Goal: Information Seeking & Learning: Learn about a topic

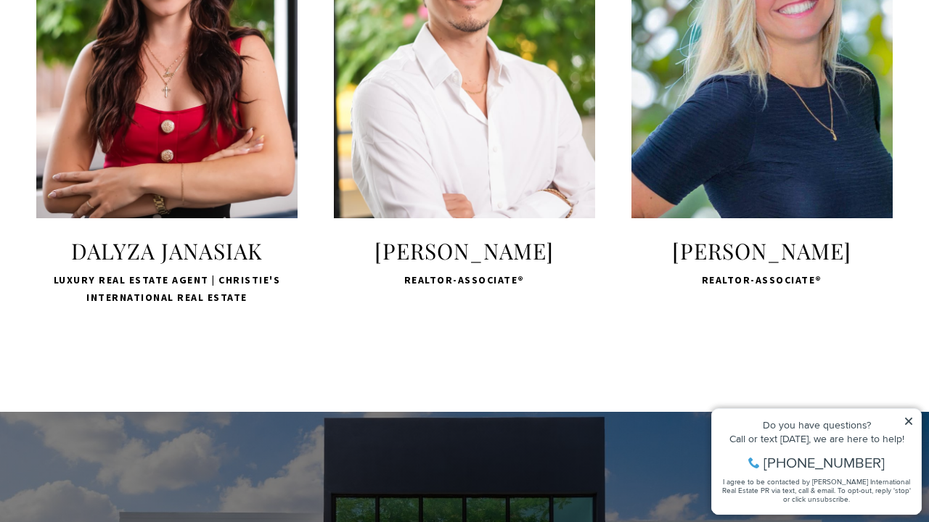
scroll to position [2921, 0]
drag, startPoint x: 913, startPoint y: 421, endPoint x: 905, endPoint y: 417, distance: 8.1
click at [905, 417] on icon at bounding box center [908, 421] width 10 height 10
click at [910, 421] on icon at bounding box center [908, 421] width 7 height 7
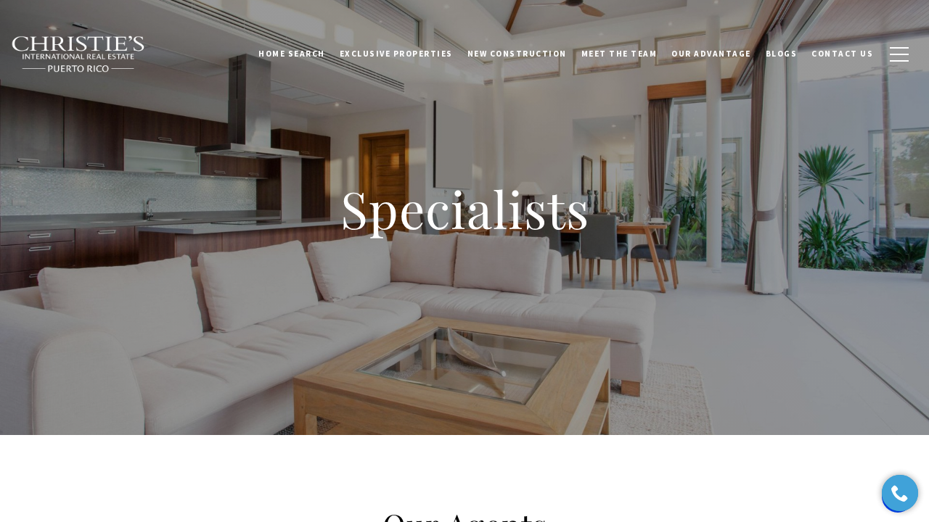
scroll to position [0, 0]
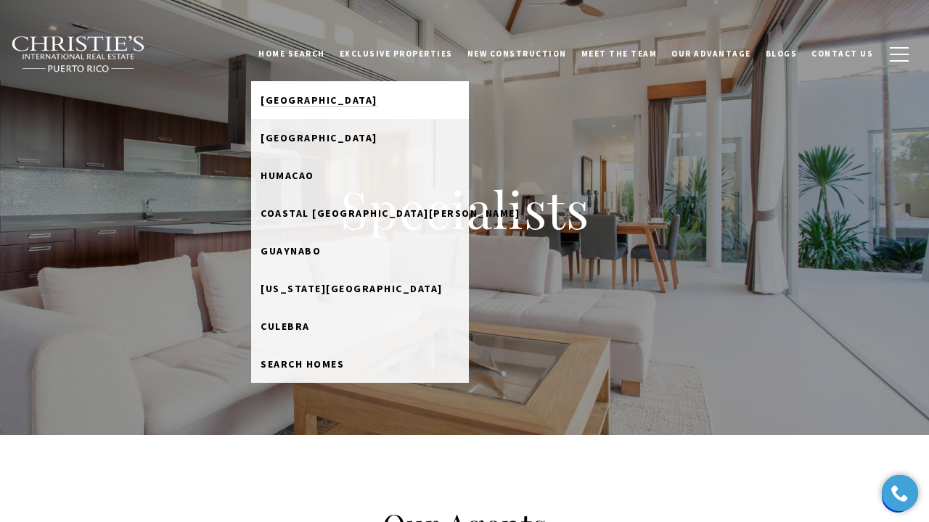
click at [309, 101] on span "[GEOGRAPHIC_DATA]" at bounding box center [318, 100] width 117 height 13
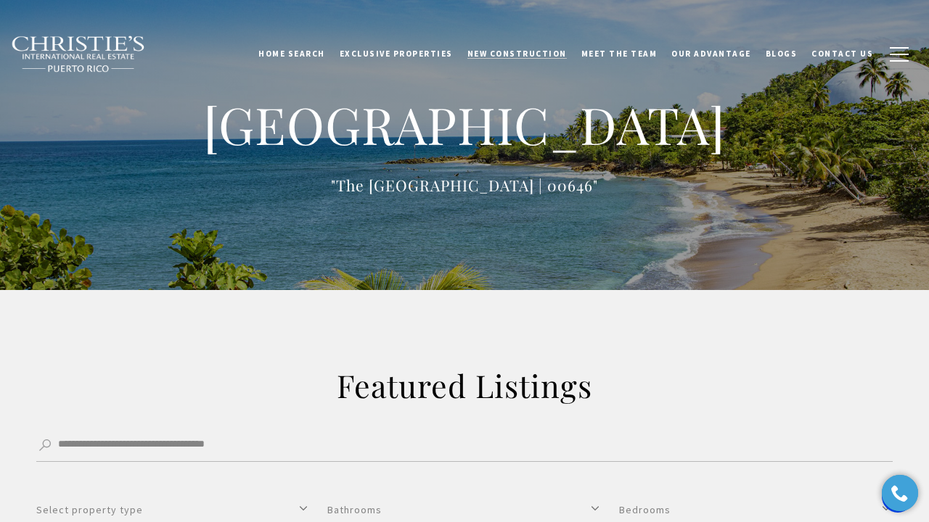
click at [507, 50] on span "New Construction" at bounding box center [516, 54] width 99 height 10
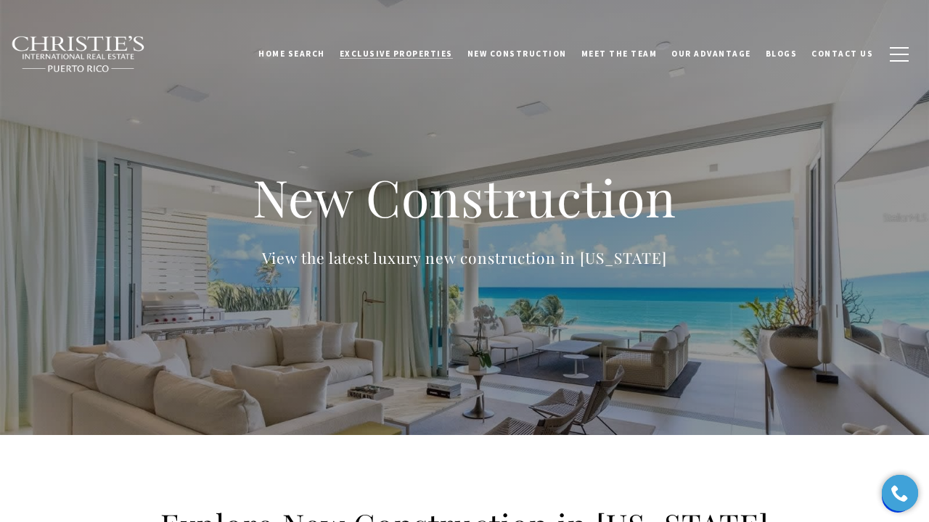
click at [419, 50] on span "Exclusive Properties" at bounding box center [396, 54] width 113 height 10
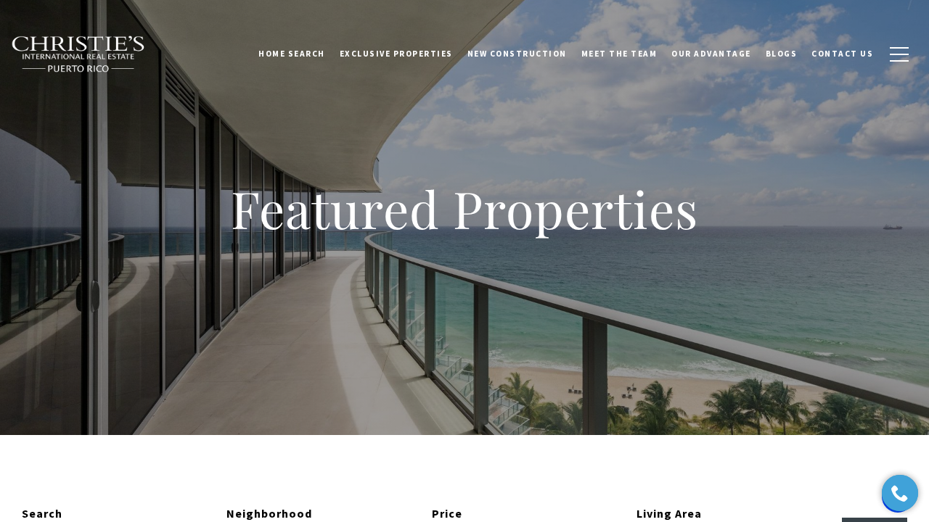
click at [337, 108] on div "Featured Properties" at bounding box center [464, 217] width 929 height 435
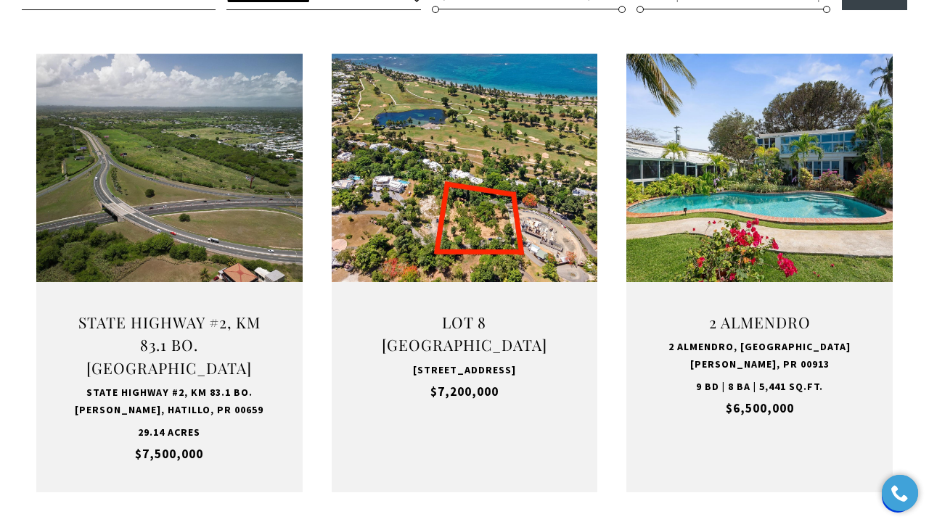
scroll to position [542, 0]
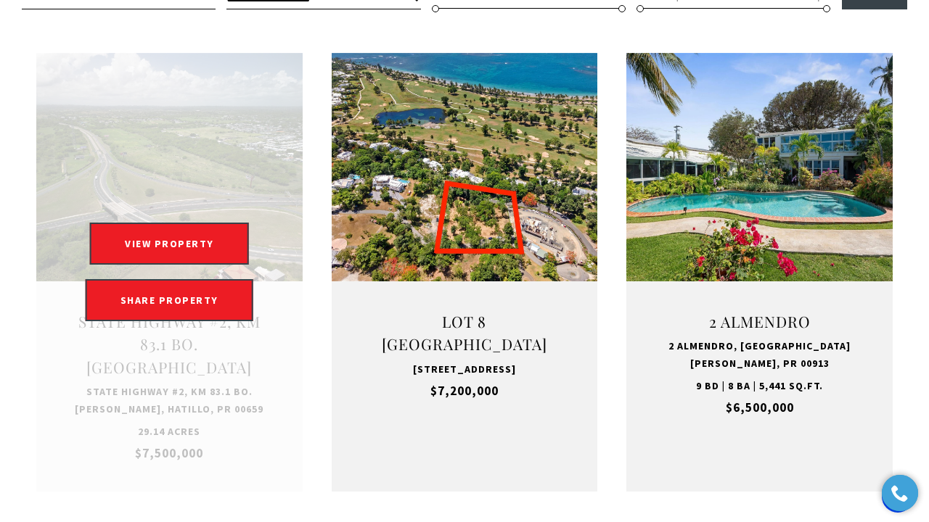
click at [171, 340] on link "Open this option" at bounding box center [169, 273] width 266 height 440
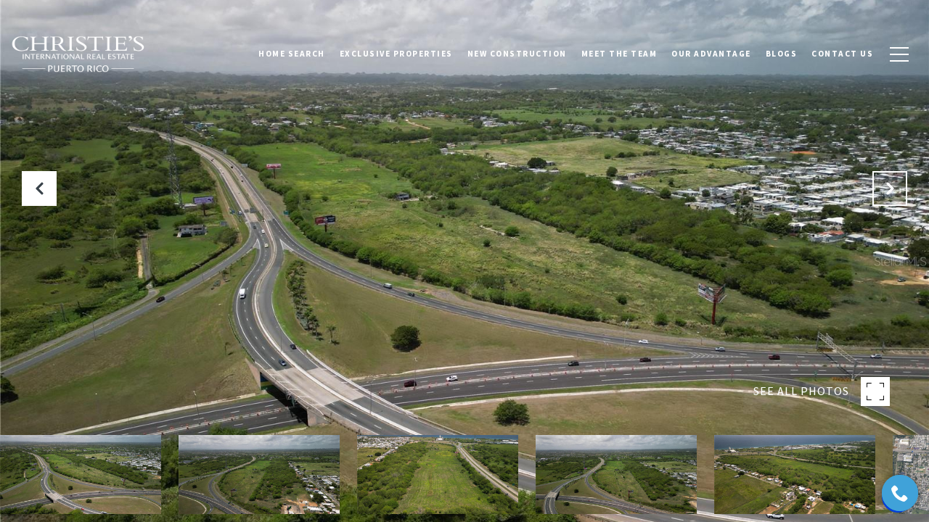
click at [884, 186] on icon "Next Slide" at bounding box center [889, 188] width 15 height 15
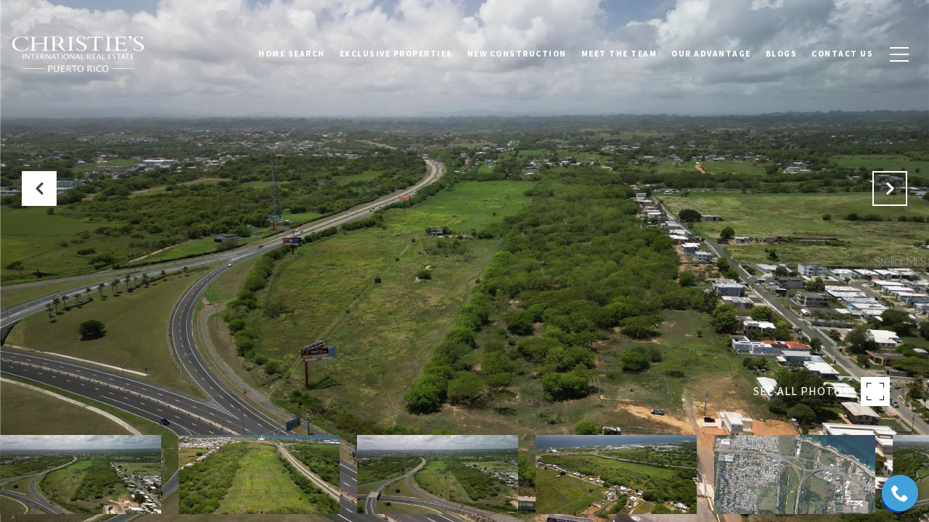
click at [884, 186] on icon "Next Slide" at bounding box center [889, 188] width 15 height 15
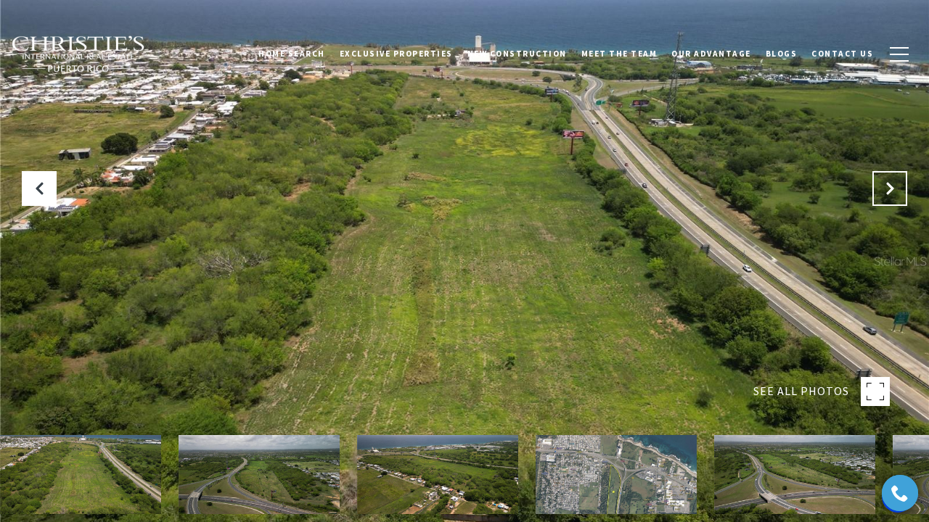
click at [884, 186] on icon "Next Slide" at bounding box center [889, 188] width 15 height 15
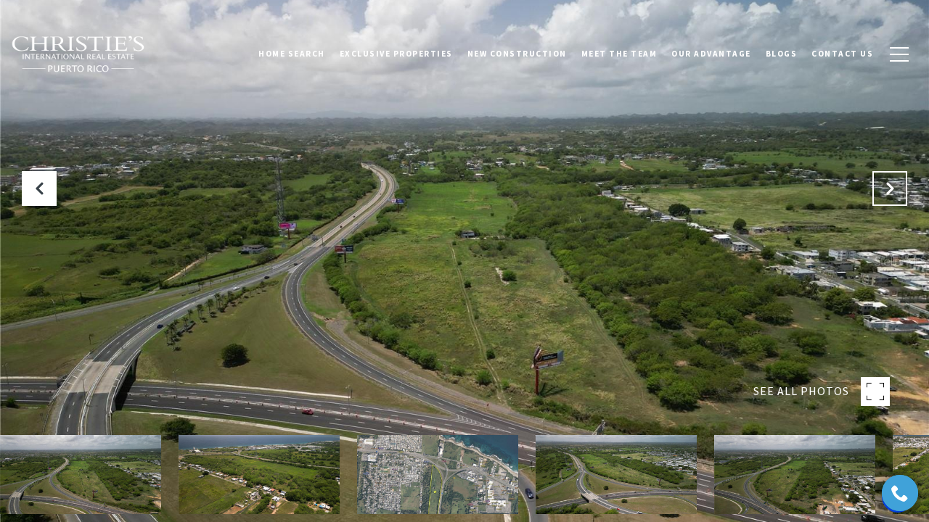
click at [884, 186] on icon "Next Slide" at bounding box center [889, 188] width 15 height 15
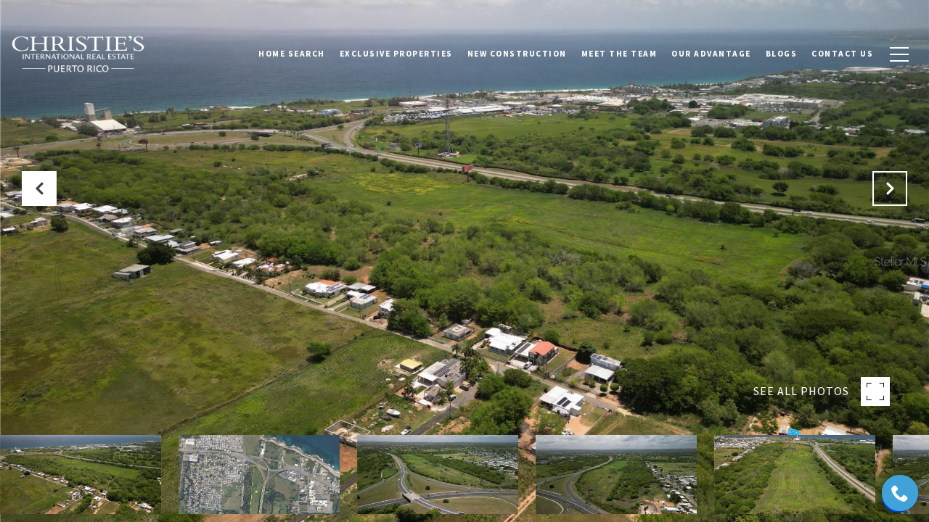
click at [884, 186] on icon "Next Slide" at bounding box center [889, 188] width 15 height 15
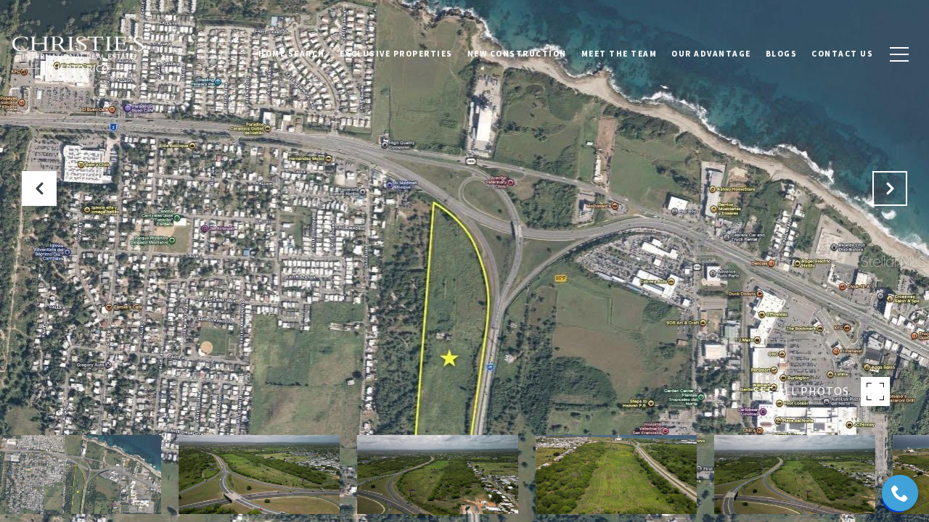
click at [884, 186] on icon "Next Slide" at bounding box center [889, 188] width 15 height 15
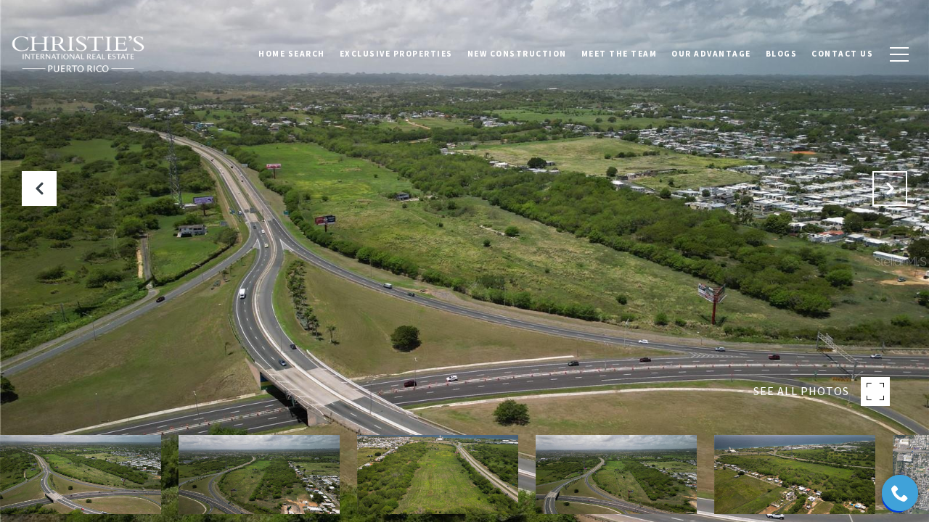
click at [884, 186] on icon "Next Slide" at bounding box center [889, 188] width 15 height 15
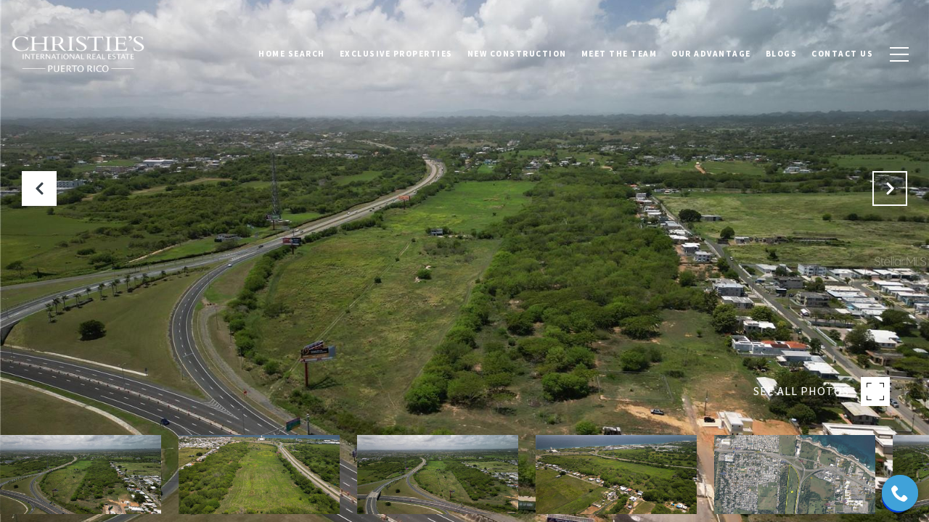
click at [884, 186] on icon "Next Slide" at bounding box center [889, 188] width 15 height 15
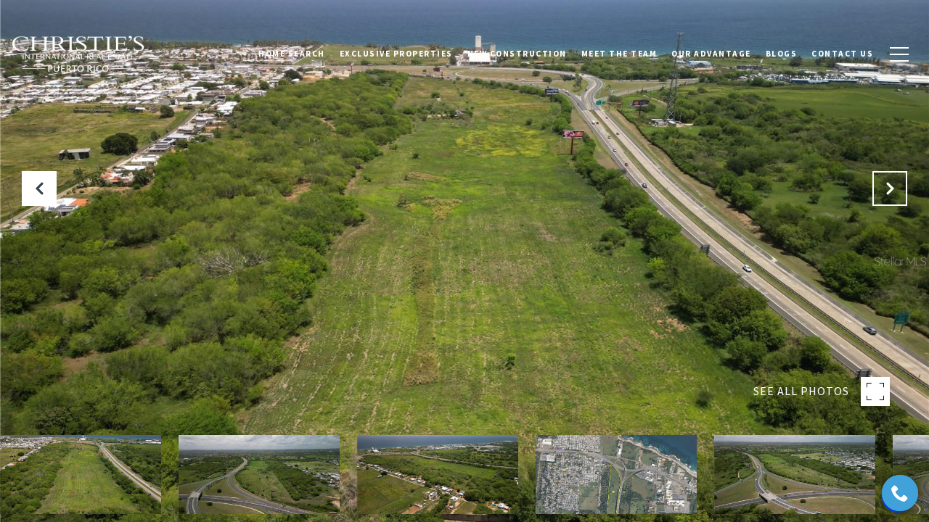
click at [884, 186] on icon "Next Slide" at bounding box center [889, 188] width 15 height 15
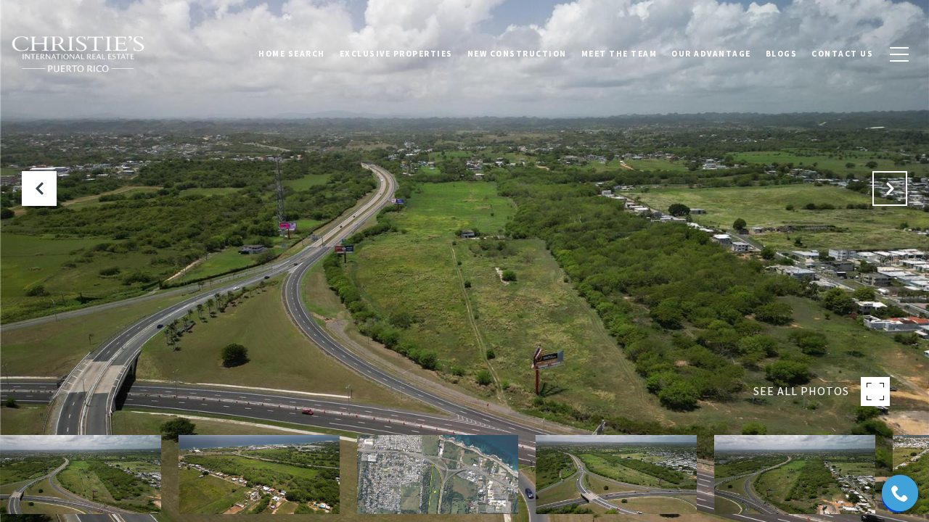
click at [884, 186] on icon "Next Slide" at bounding box center [889, 188] width 15 height 15
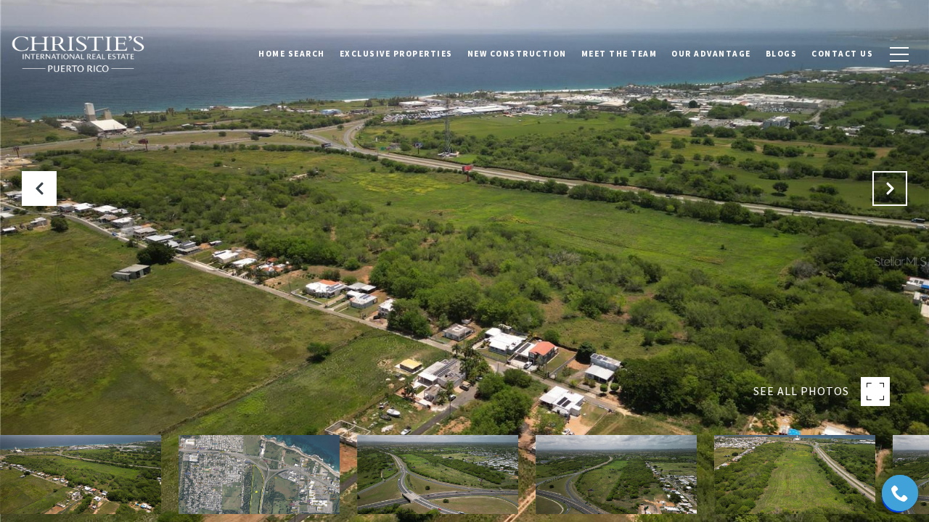
click at [884, 186] on icon "Next Slide" at bounding box center [889, 188] width 15 height 15
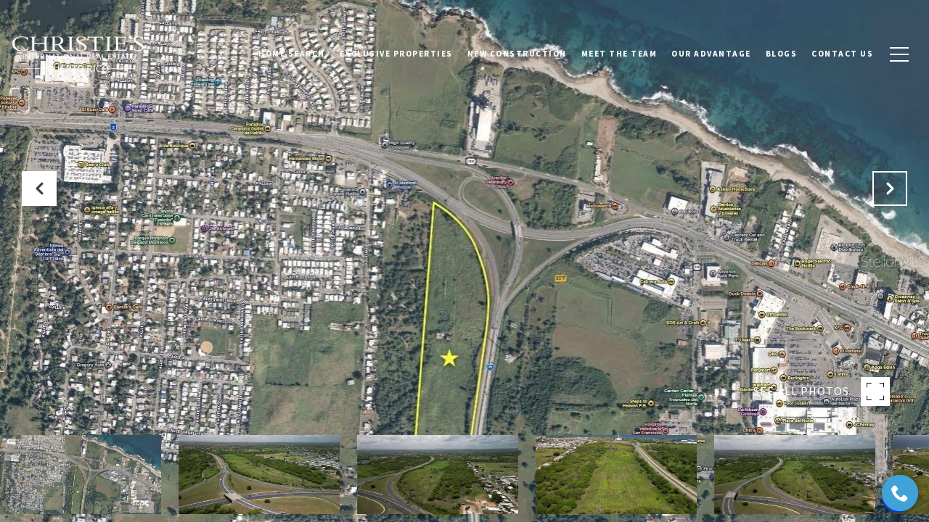
click at [884, 186] on icon "Next Slide" at bounding box center [889, 188] width 15 height 15
